Goal: Check status: Check status

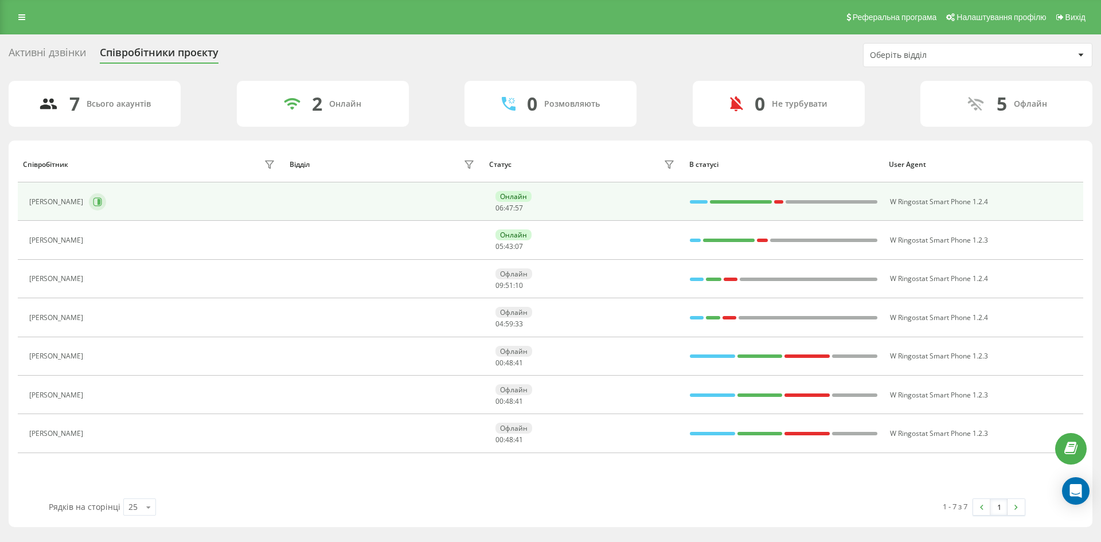
click at [106, 196] on button at bounding box center [97, 201] width 17 height 17
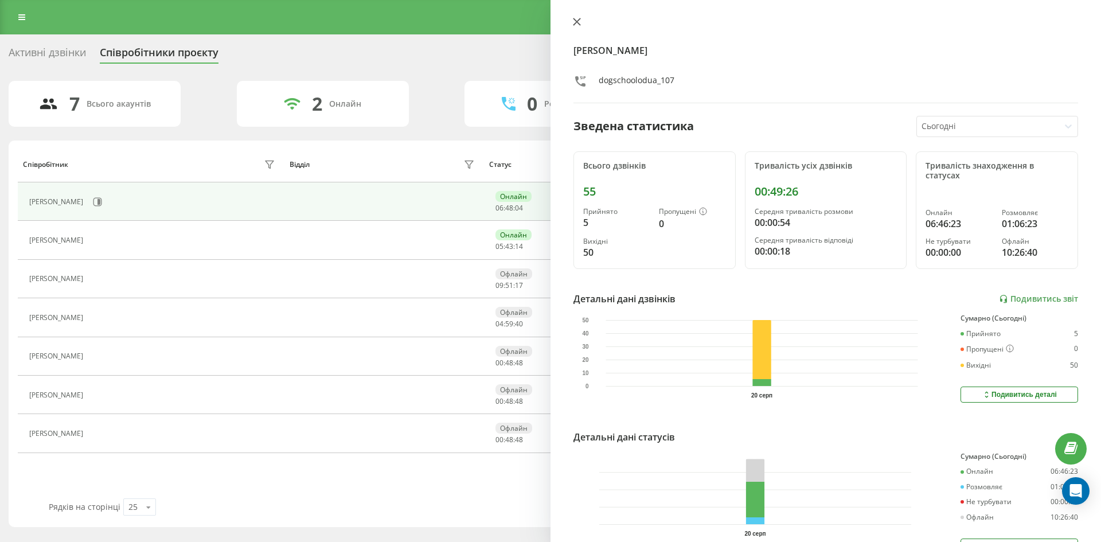
click at [583, 22] on button at bounding box center [577, 22] width 15 height 11
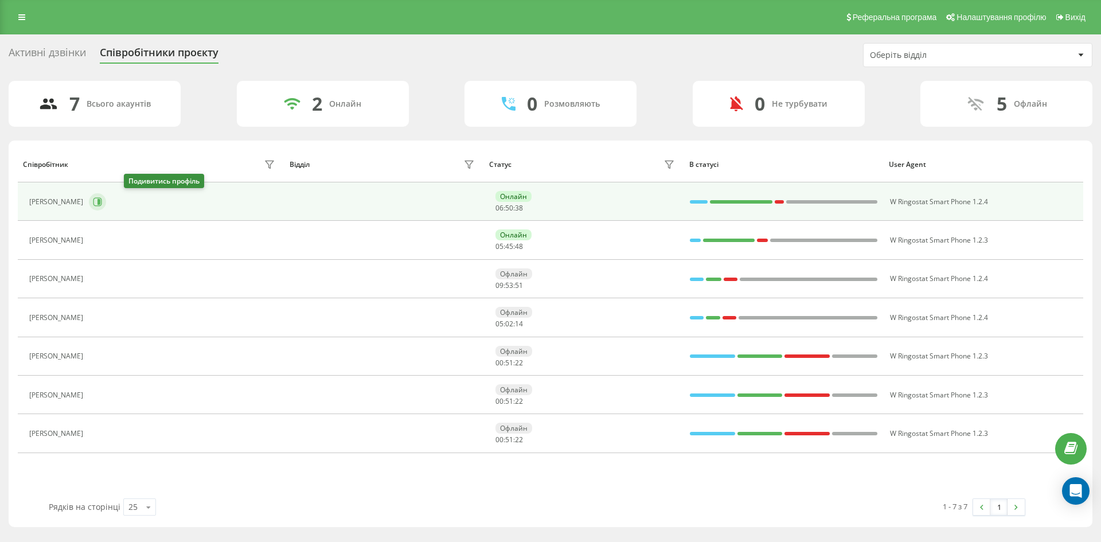
click at [102, 206] on icon at bounding box center [97, 201] width 9 height 9
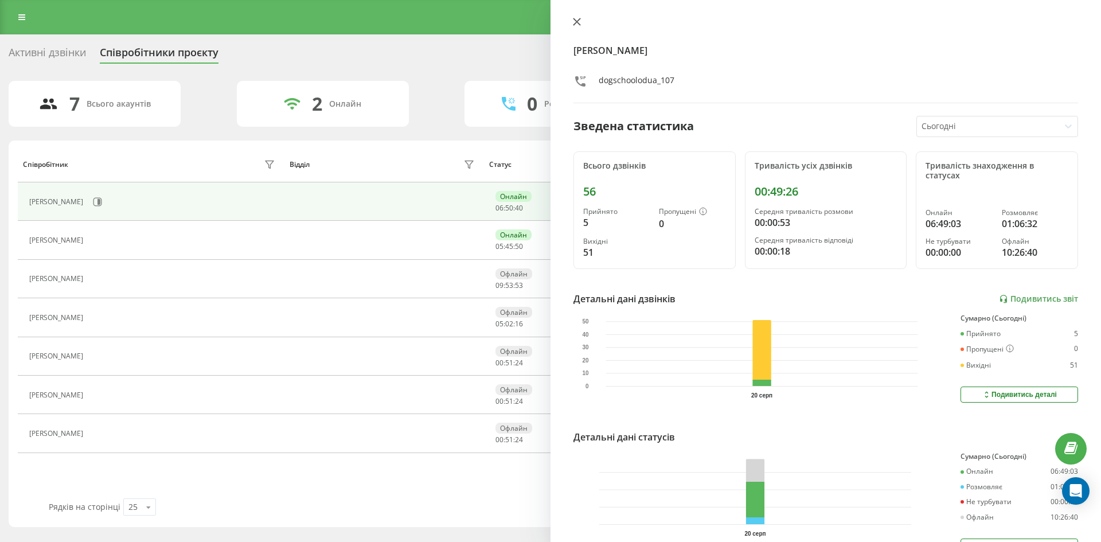
click at [574, 19] on icon at bounding box center [577, 21] width 7 height 7
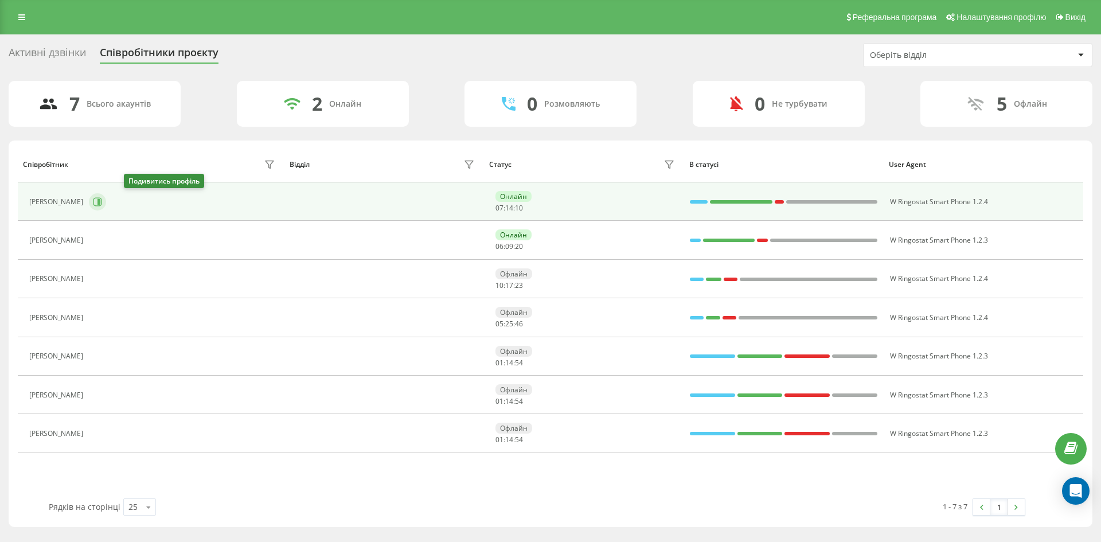
click at [102, 202] on icon at bounding box center [97, 201] width 9 height 9
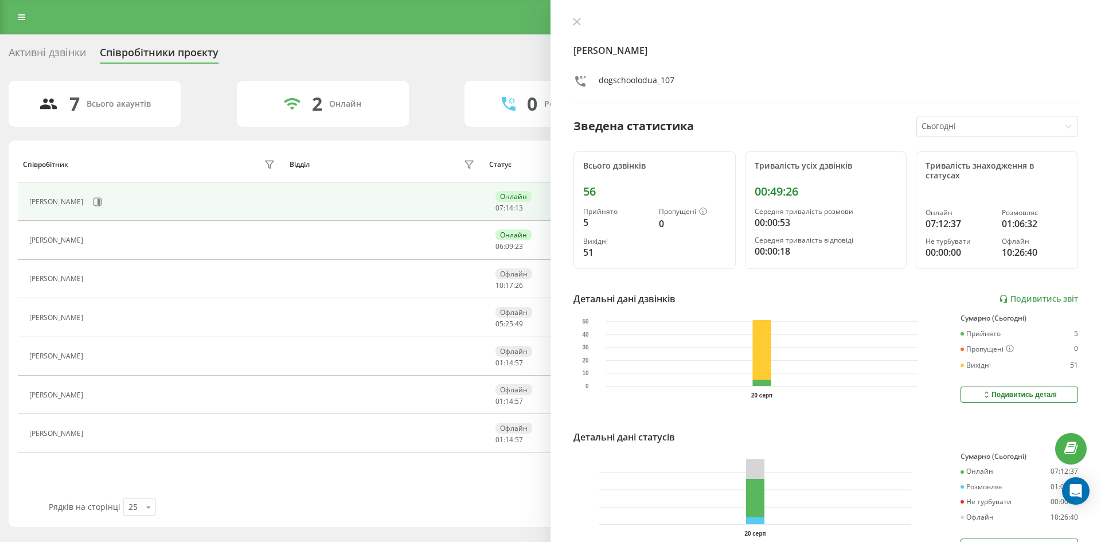
click at [583, 31] on div "[PERSON_NAME] dogschoolodua_107" at bounding box center [826, 60] width 505 height 86
click at [582, 30] on div "[PERSON_NAME] dogschoolodua_107" at bounding box center [826, 60] width 505 height 86
click at [577, 18] on icon at bounding box center [577, 22] width 8 height 8
